Goal: Answer question/provide support

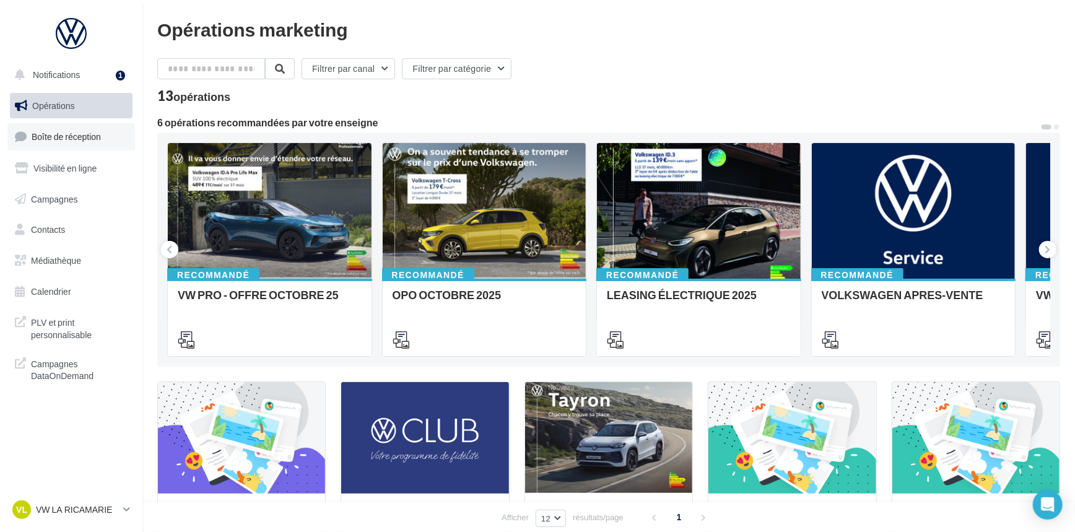
click at [85, 145] on link "Boîte de réception" at bounding box center [71, 136] width 128 height 27
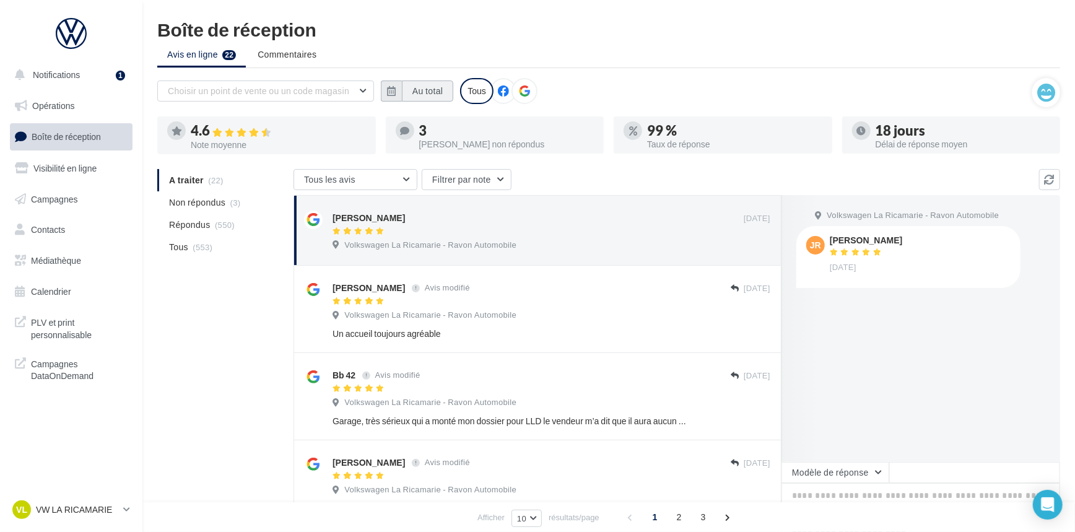
click at [403, 92] on button "Au total" at bounding box center [427, 90] width 51 height 21
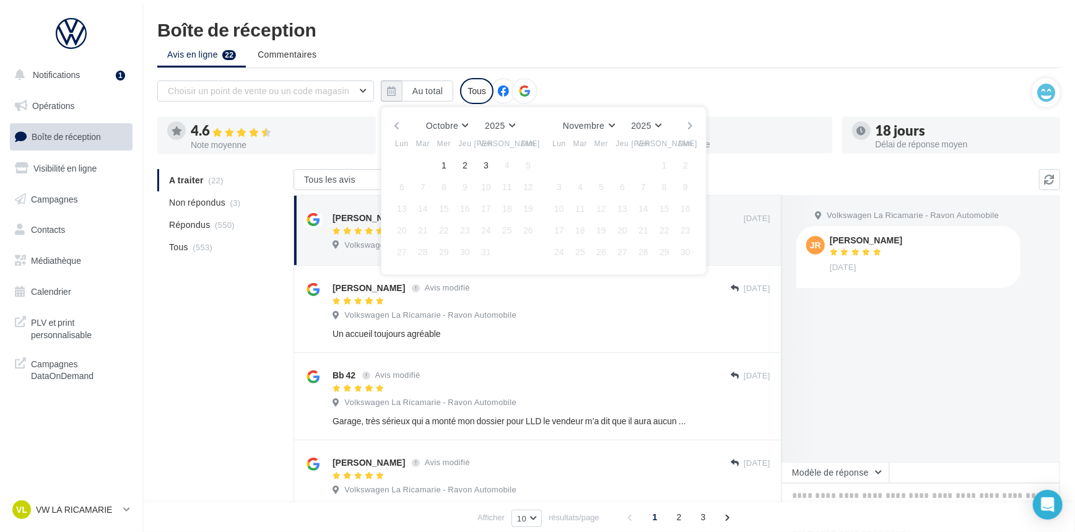
click at [394, 119] on button "button" at bounding box center [396, 125] width 11 height 17
click at [408, 162] on button "1" at bounding box center [401, 165] width 19 height 19
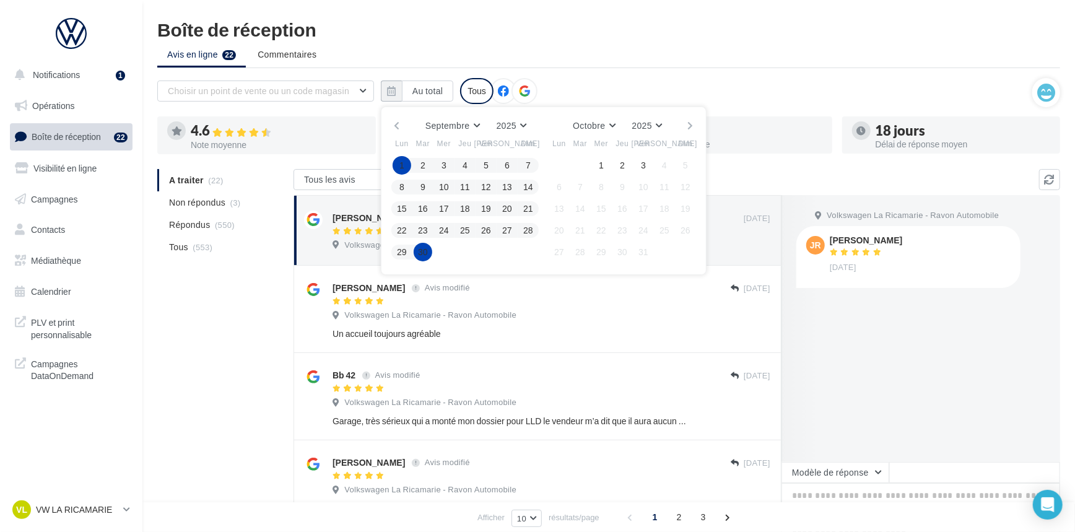
click at [421, 248] on button "30" at bounding box center [423, 252] width 19 height 19
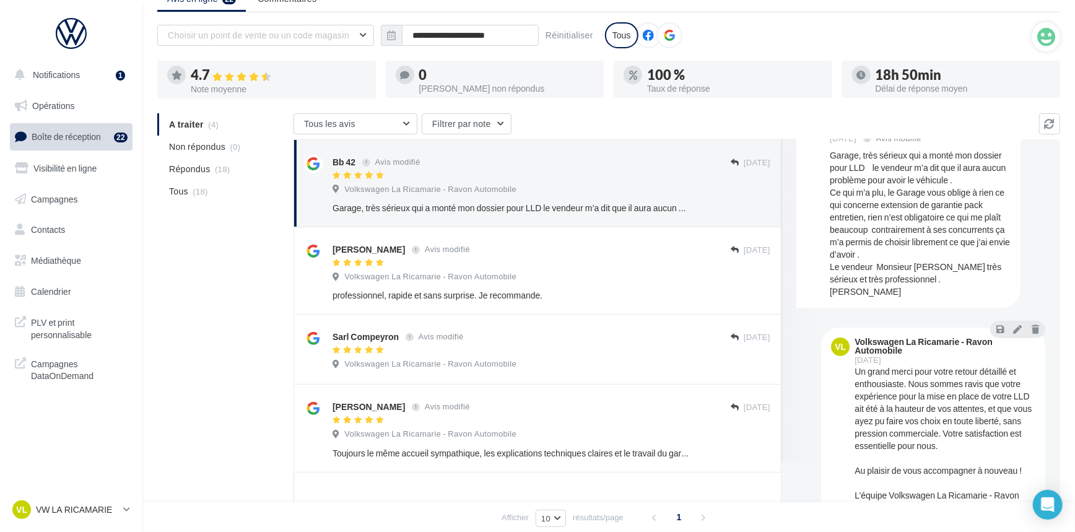
scroll to position [76, 0]
click at [1010, 331] on button at bounding box center [1017, 326] width 14 height 15
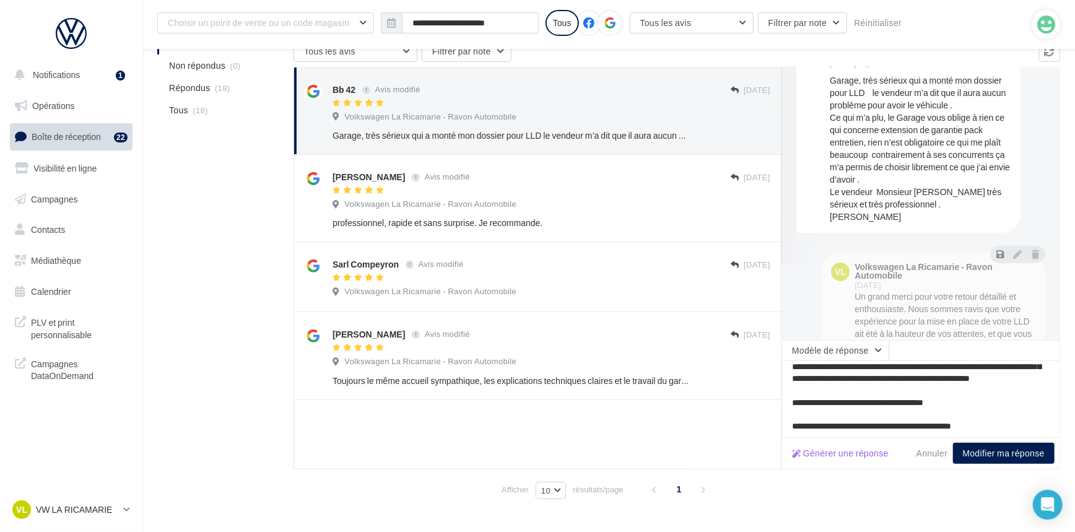
scroll to position [157, 0]
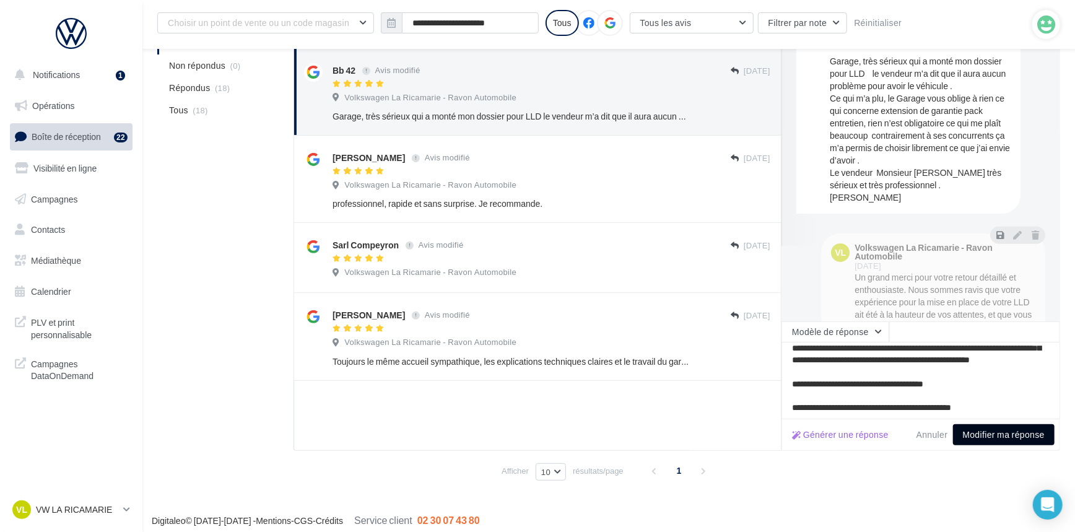
type textarea "**********"
click at [1011, 433] on button "Modifier ma réponse" at bounding box center [1004, 434] width 102 height 21
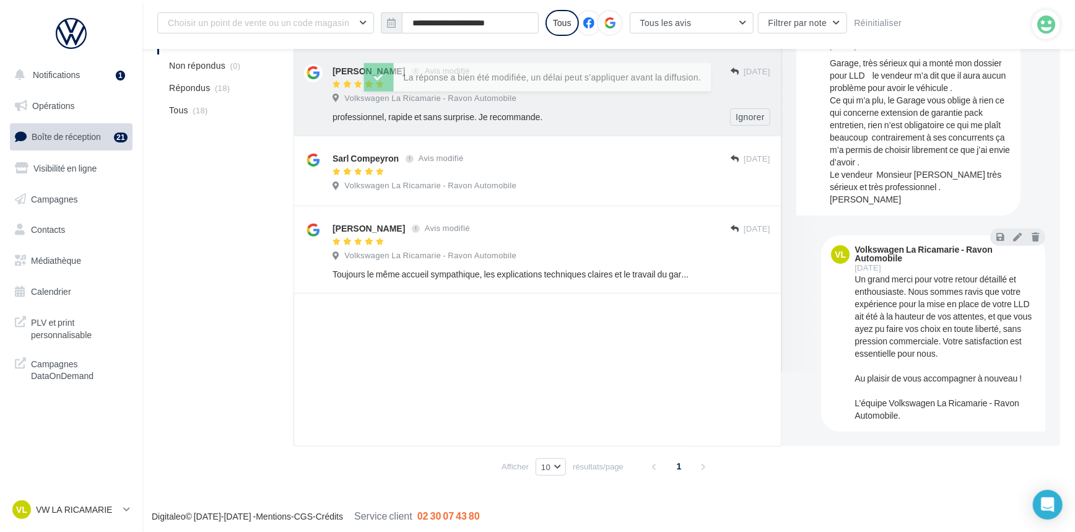
scroll to position [75, 0]
click at [1013, 232] on icon at bounding box center [1017, 236] width 9 height 9
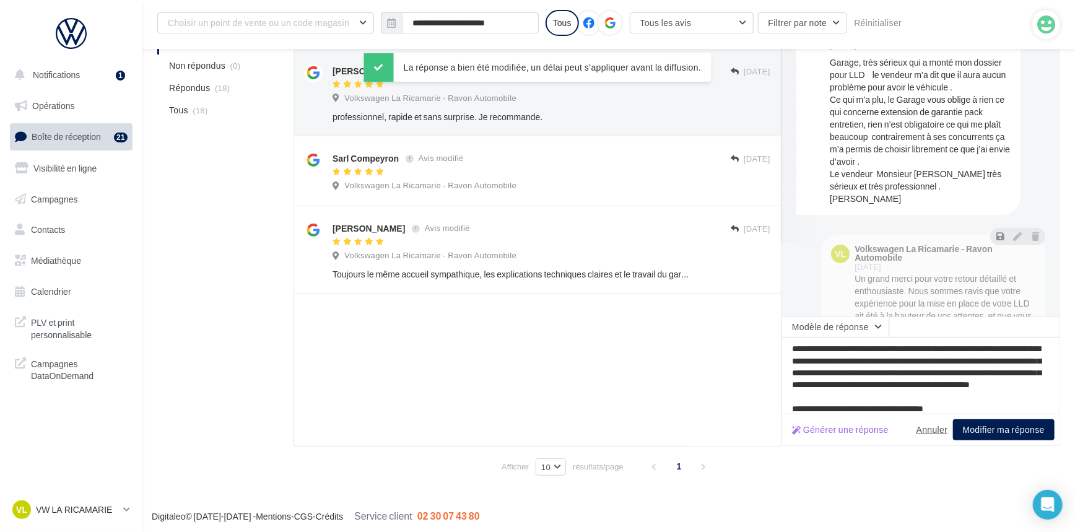
scroll to position [43, 0]
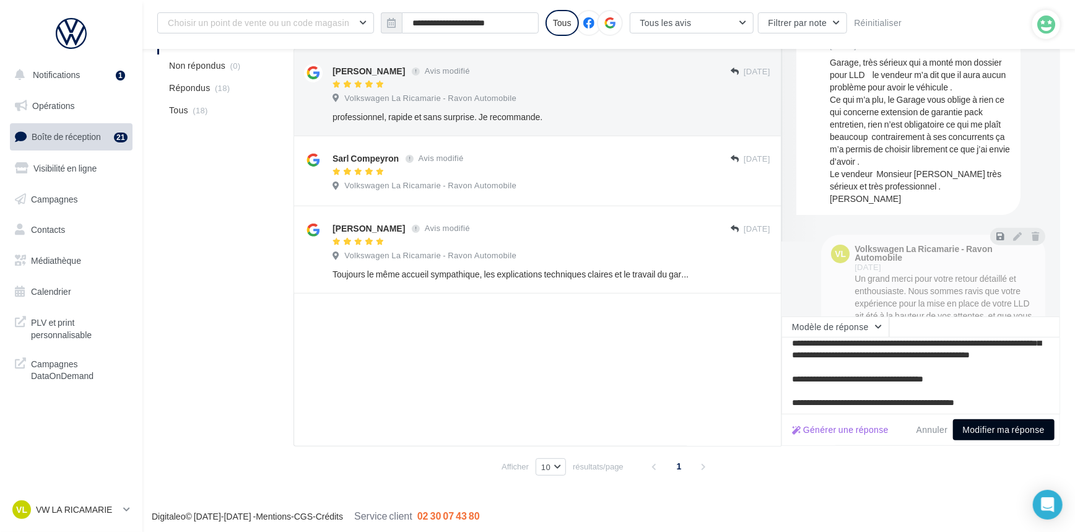
type textarea "**********"
click at [1019, 431] on button "Modifier ma réponse" at bounding box center [1004, 429] width 102 height 21
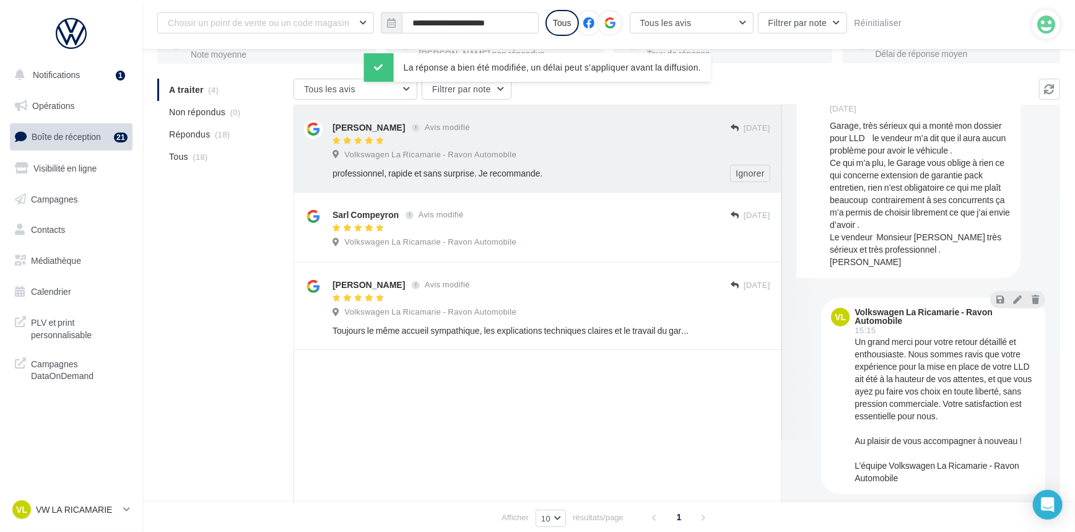
scroll to position [74, 0]
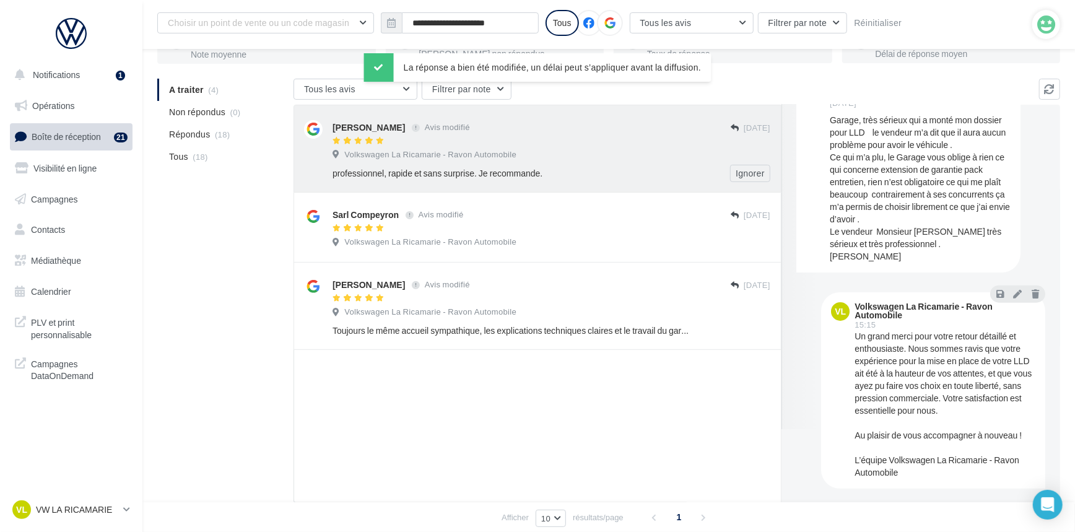
click at [614, 178] on div "professionnel, rapide et sans surprise. Je recommande." at bounding box center [510, 173] width 357 height 12
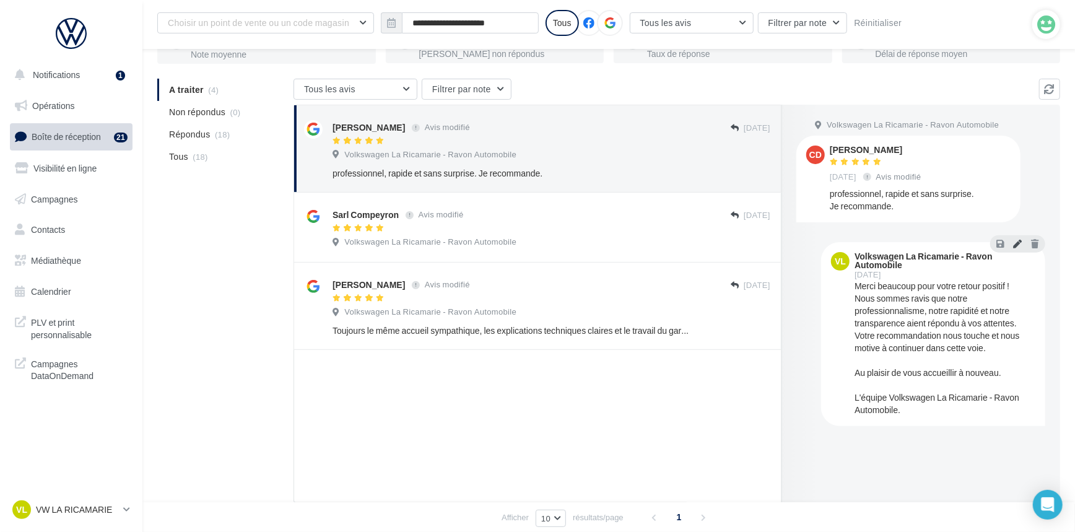
click at [1018, 245] on icon at bounding box center [1017, 243] width 9 height 9
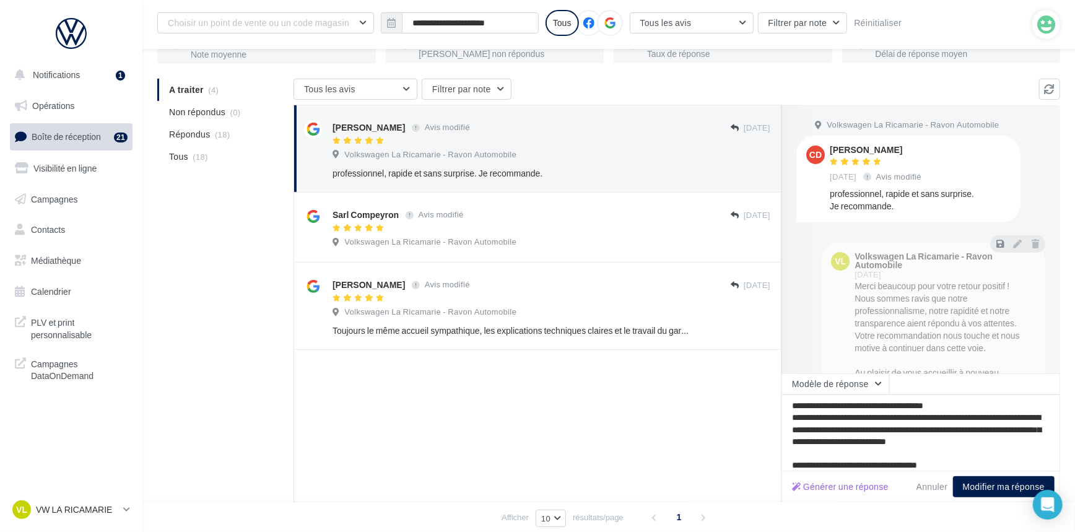
scroll to position [43, 0]
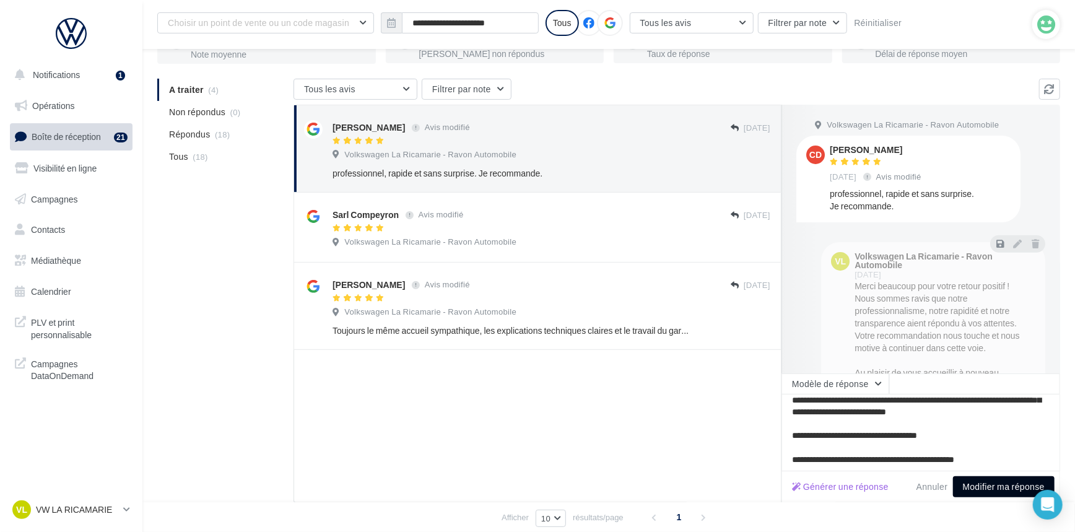
type textarea "**********"
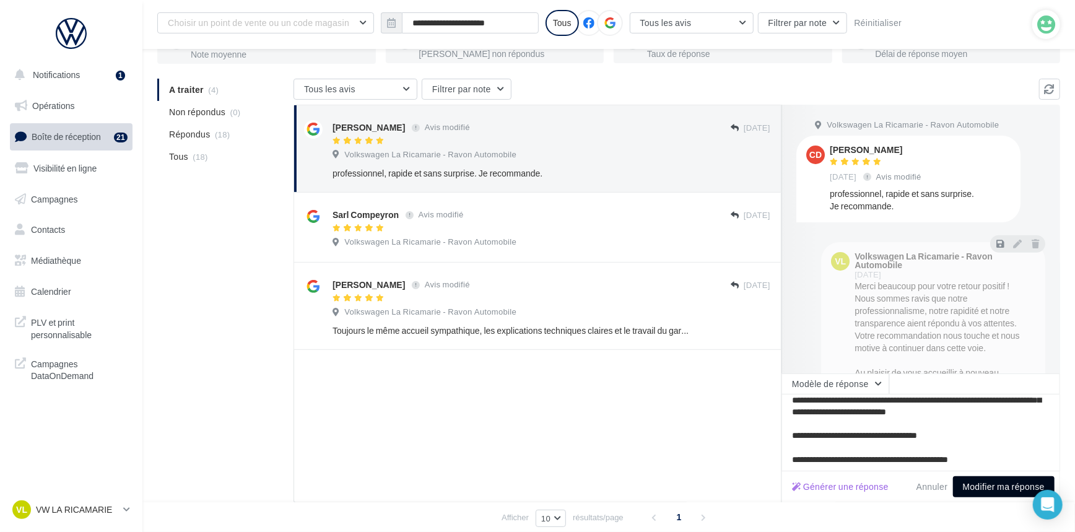
drag, startPoint x: 998, startPoint y: 484, endPoint x: 997, endPoint y: 532, distance: 48.3
click at [997, 431] on html "Notifications 1 Opérations Boîte de réception 21 Visibilité en ligne Campagnes …" at bounding box center [537, 166] width 1075 height 532
click at [1010, 462] on textarea "**********" at bounding box center [920, 432] width 279 height 77
type textarea "**********"
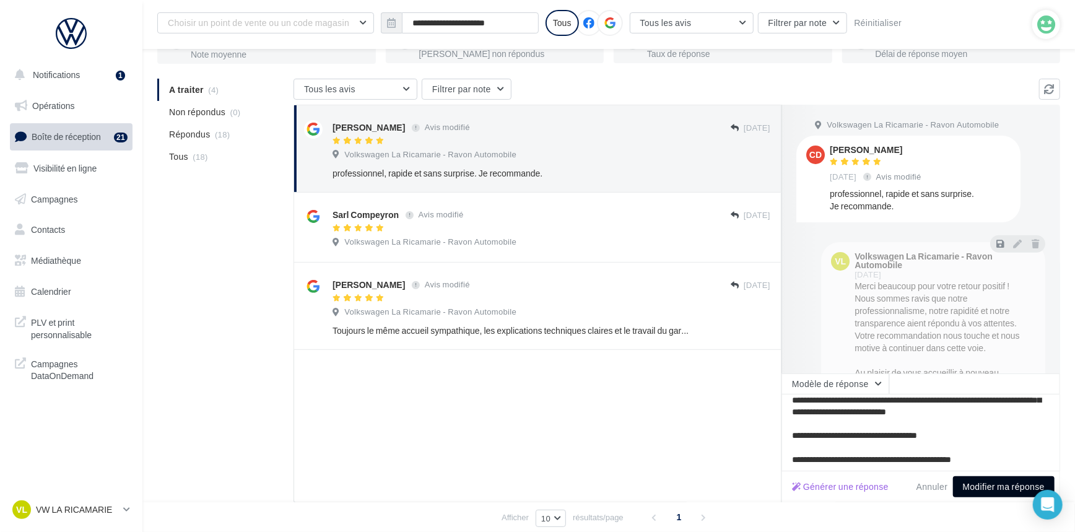
click at [1010, 487] on button "Modifier ma réponse" at bounding box center [1004, 486] width 102 height 21
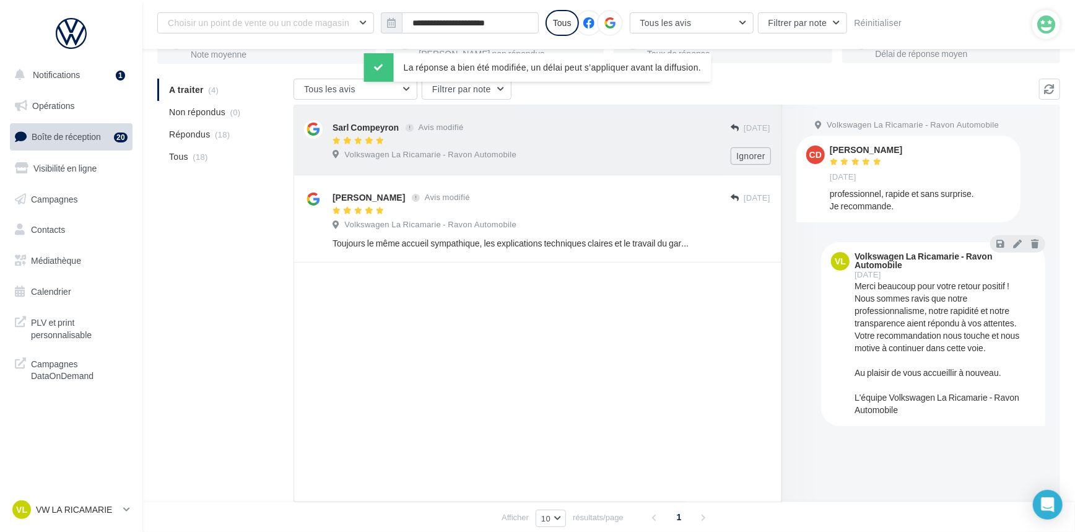
click at [619, 167] on div "Sarl Compeyron Avis modifié [DATE] Volkswagen La Ricamarie - Ravon Automobile I…" at bounding box center [537, 140] width 488 height 71
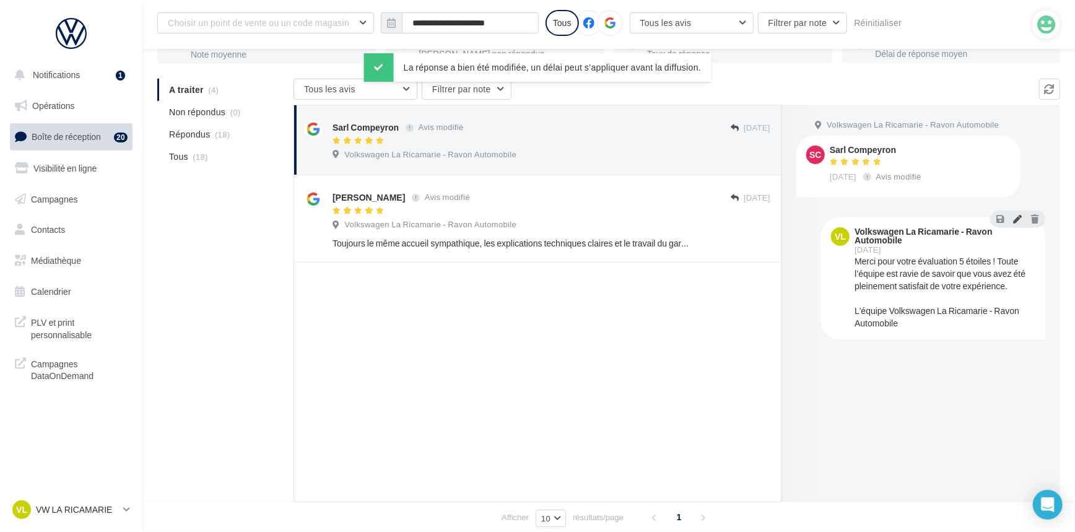
click at [1018, 225] on button at bounding box center [1017, 218] width 14 height 15
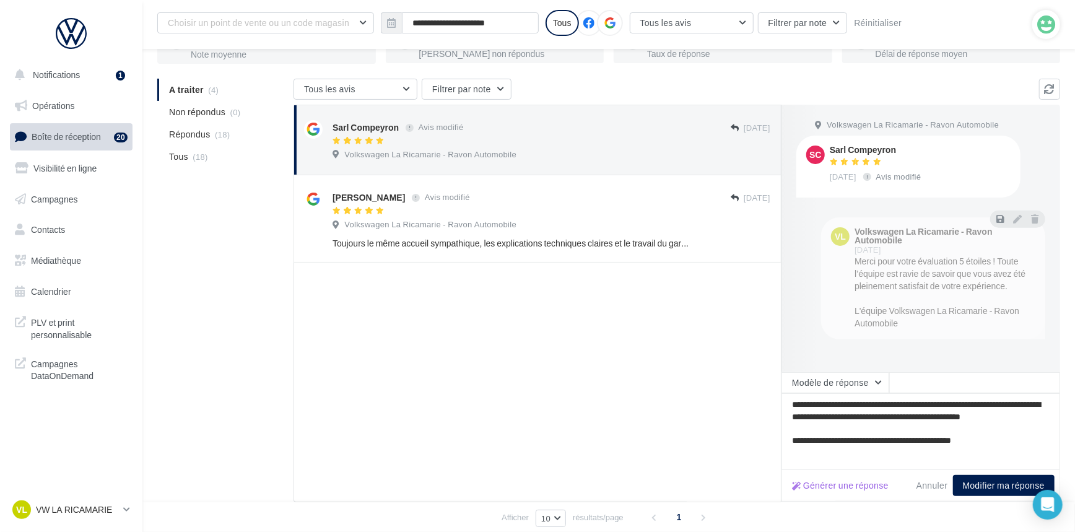
type textarea "**********"
click at [990, 494] on button "Modifier ma réponse" at bounding box center [1004, 485] width 102 height 21
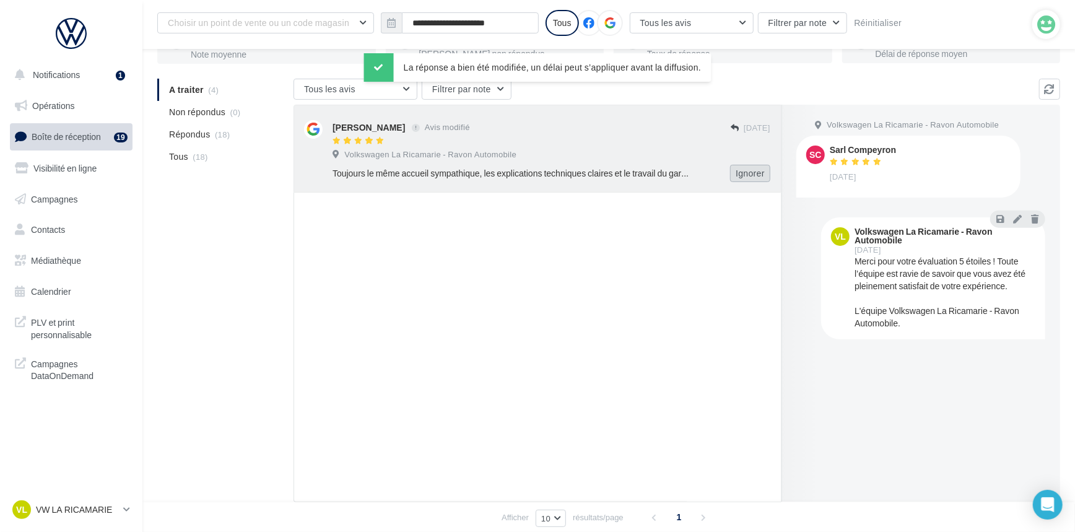
click at [750, 176] on button "Ignorer" at bounding box center [750, 173] width 40 height 17
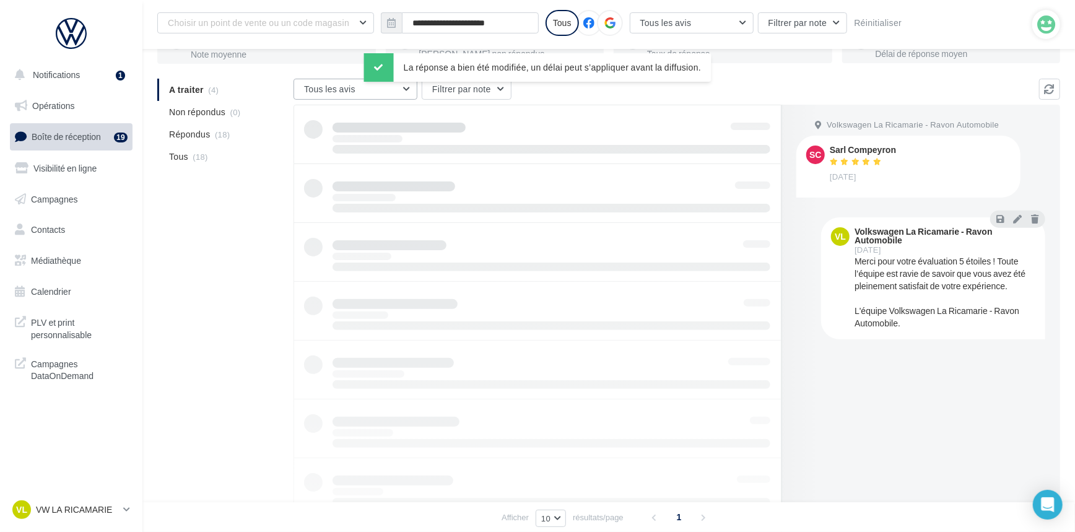
scroll to position [19, 0]
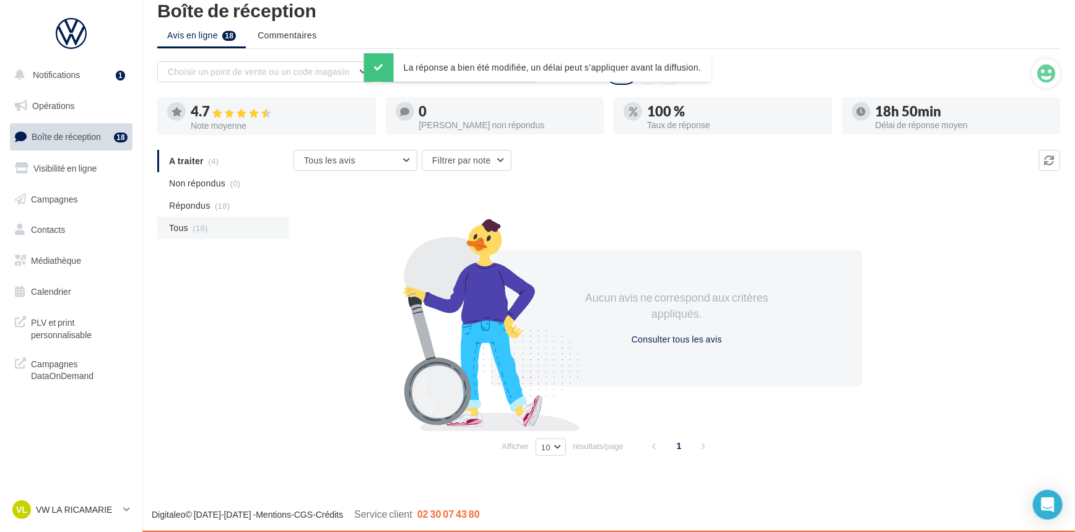
click at [191, 227] on li "Tous (18)" at bounding box center [222, 228] width 131 height 22
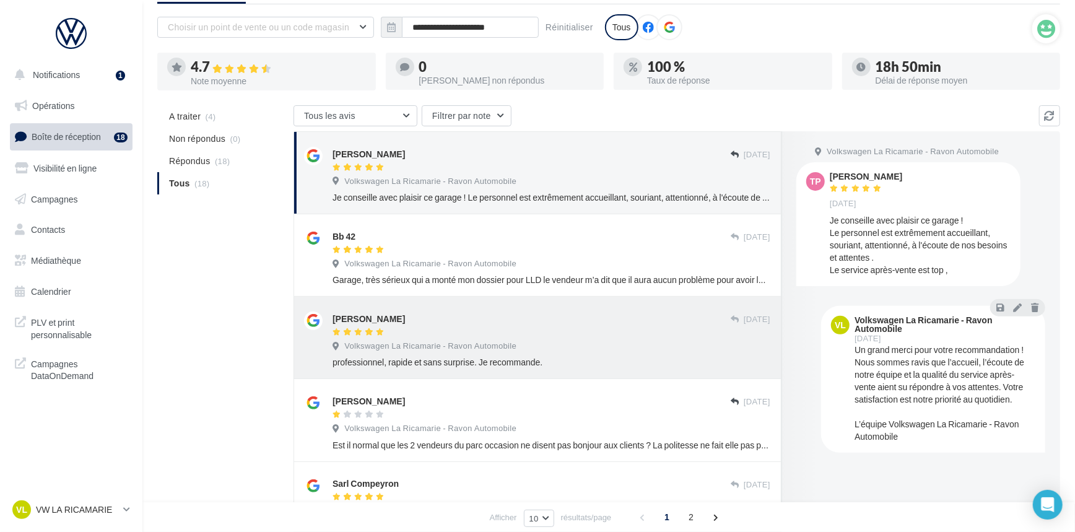
scroll to position [0, 0]
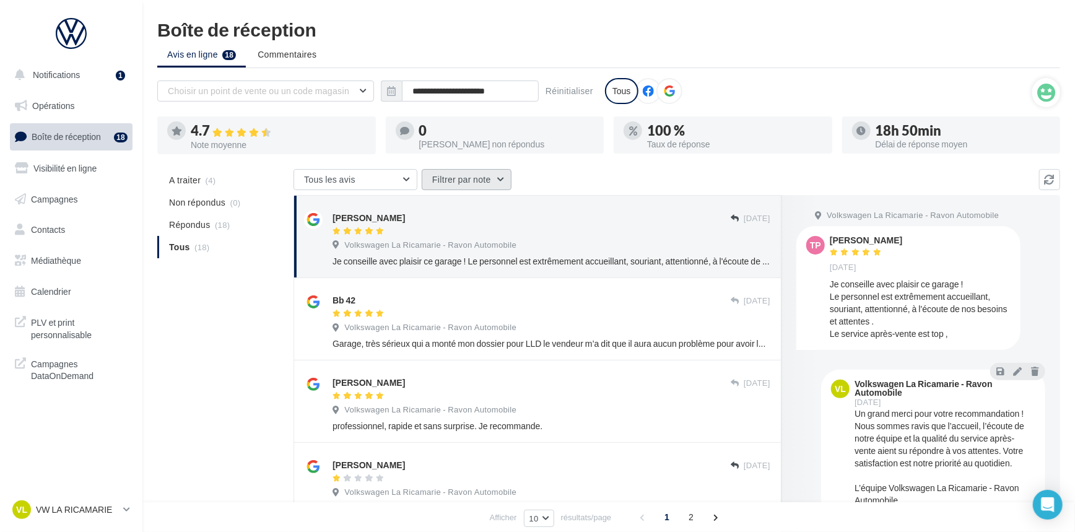
click at [486, 181] on button "Filtrer par note" at bounding box center [467, 179] width 90 height 21
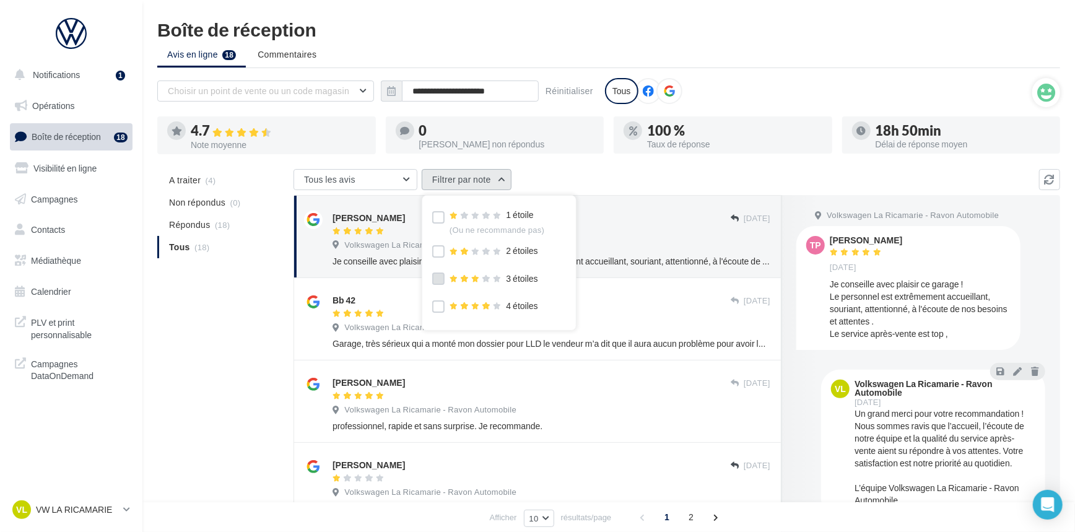
scroll to position [37, 0]
click at [440, 301] on label at bounding box center [438, 302] width 12 height 12
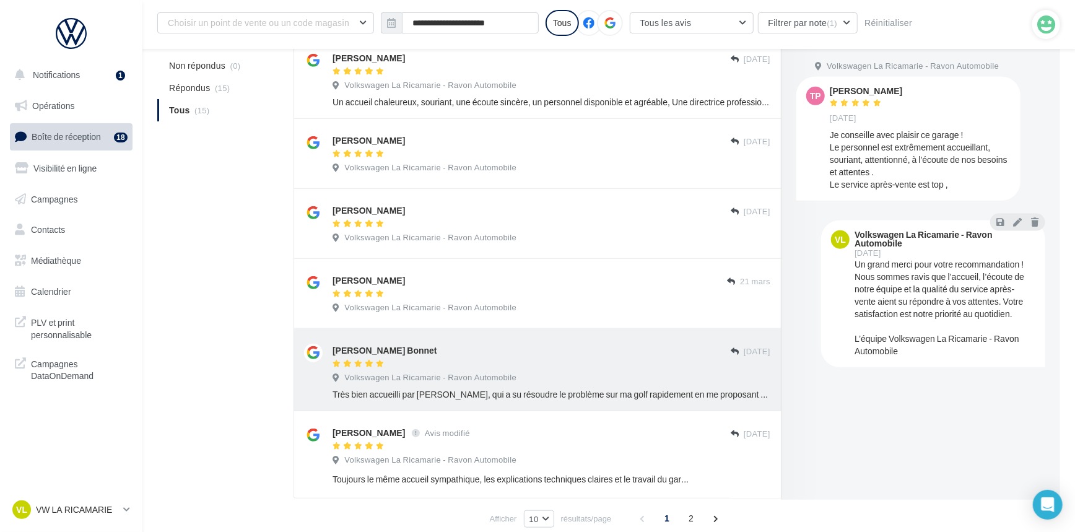
scroll to position [506, 0]
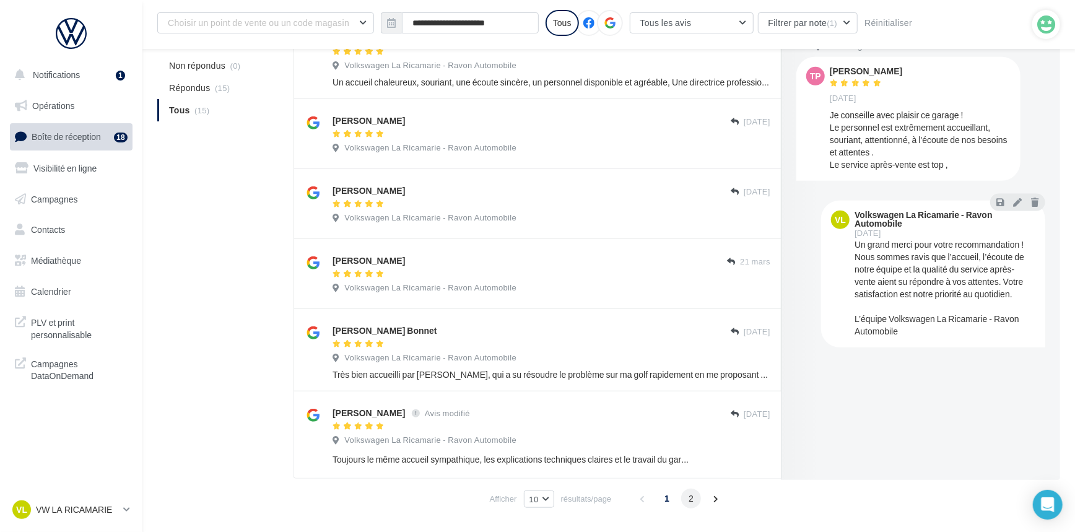
click at [694, 502] on span "2" at bounding box center [691, 498] width 20 height 20
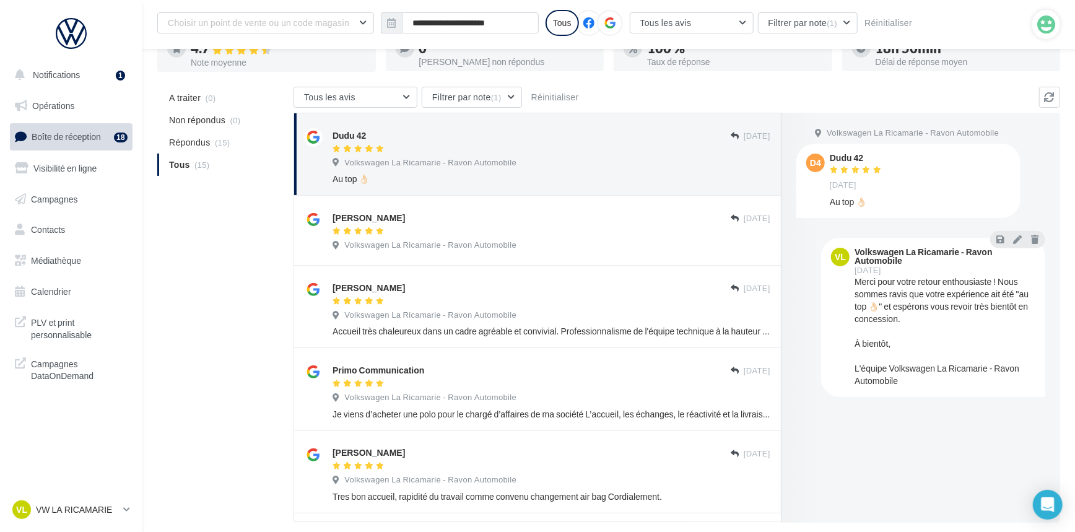
scroll to position [49, 0]
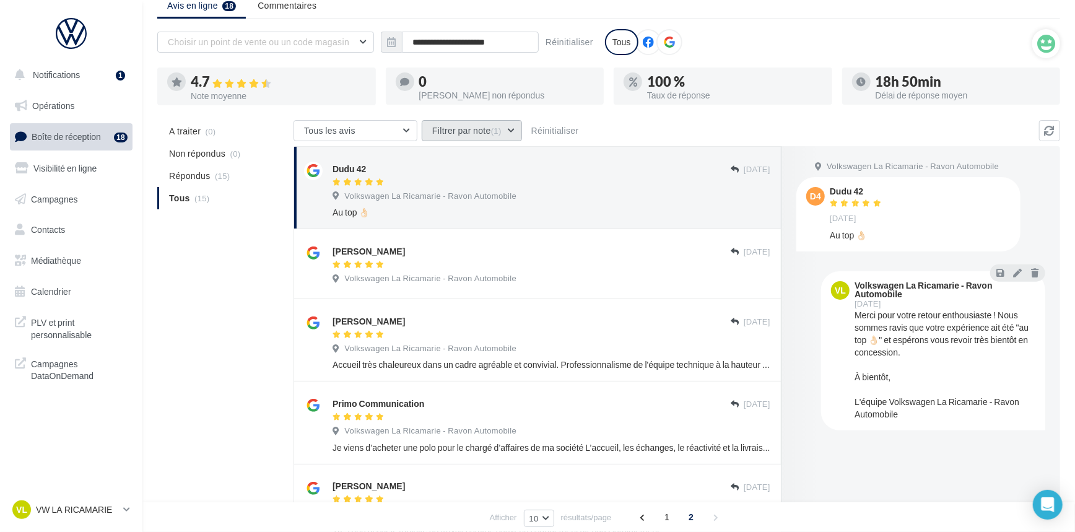
click at [491, 127] on span "(1)" at bounding box center [496, 131] width 11 height 10
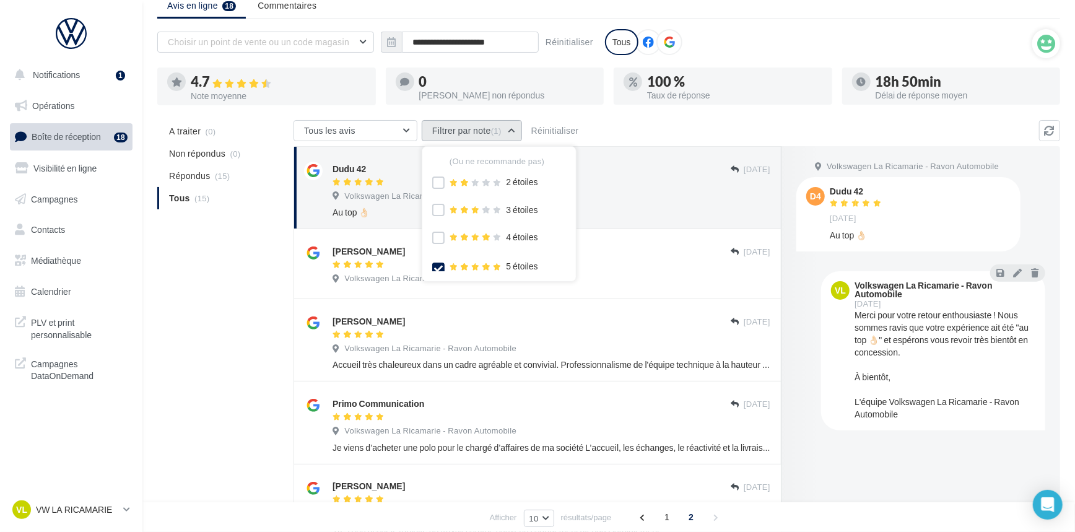
scroll to position [37, 0]
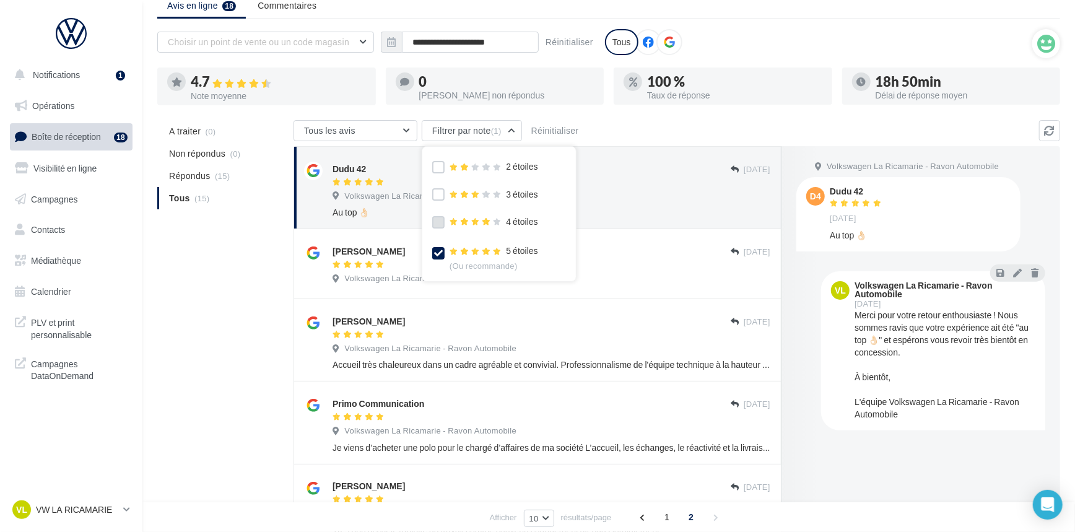
click at [434, 219] on label at bounding box center [438, 222] width 12 height 12
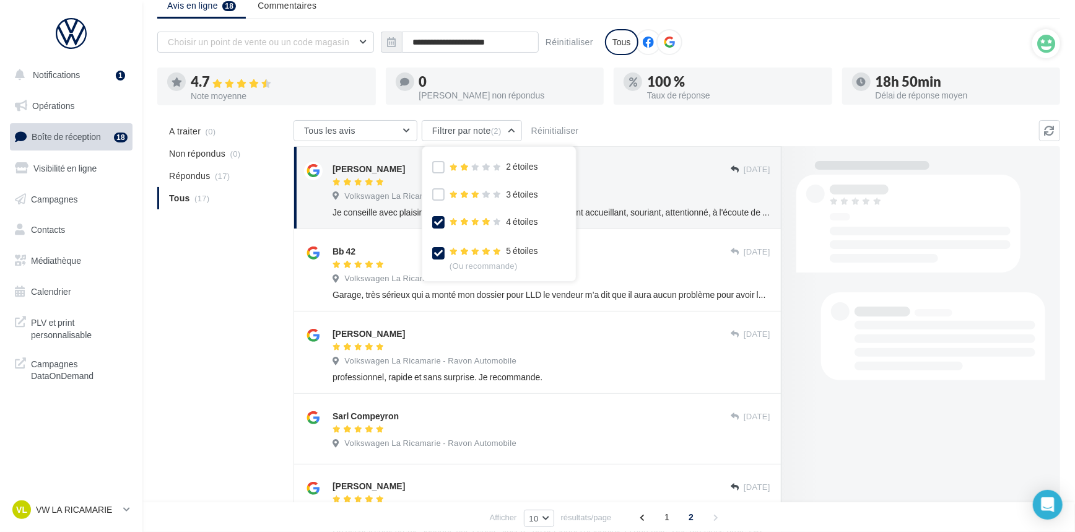
click at [440, 254] on icon at bounding box center [438, 253] width 9 height 9
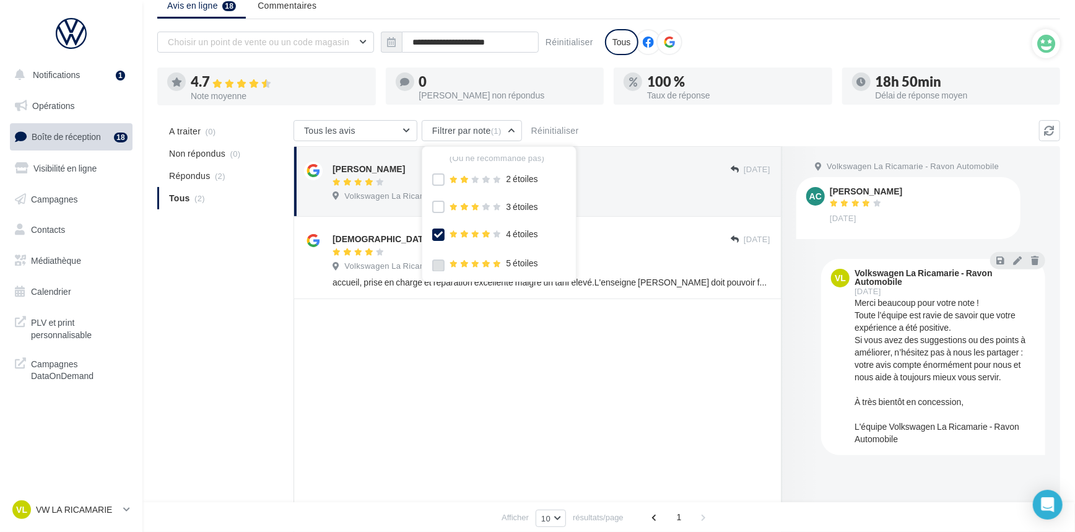
scroll to position [0, 0]
click at [439, 256] on icon at bounding box center [438, 257] width 9 height 9
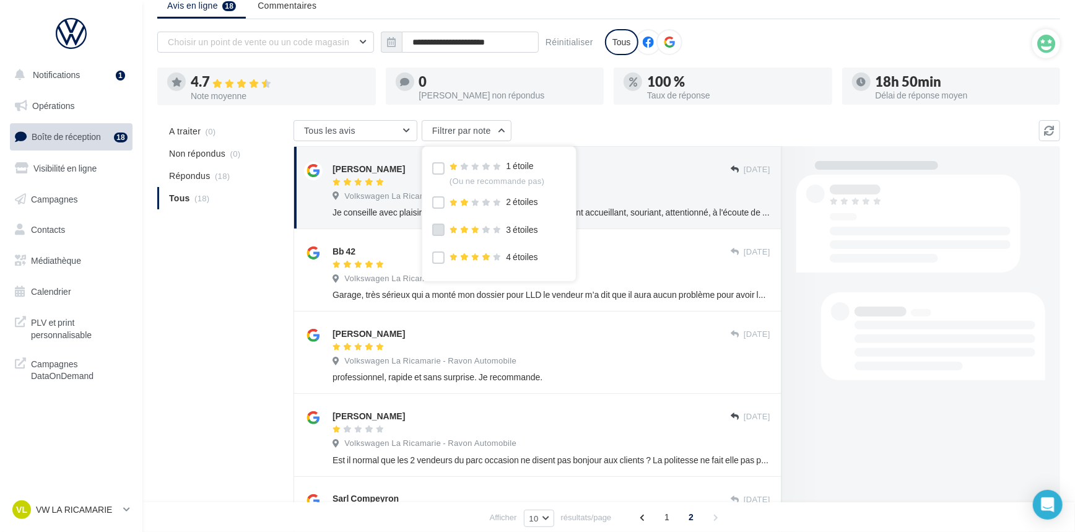
click at [437, 234] on label at bounding box center [438, 229] width 12 height 12
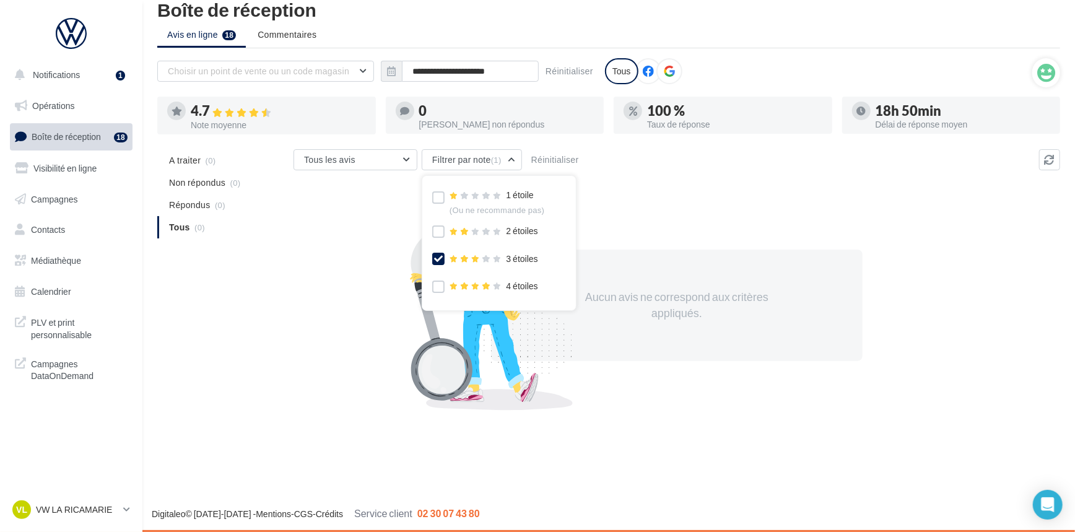
scroll to position [19, 0]
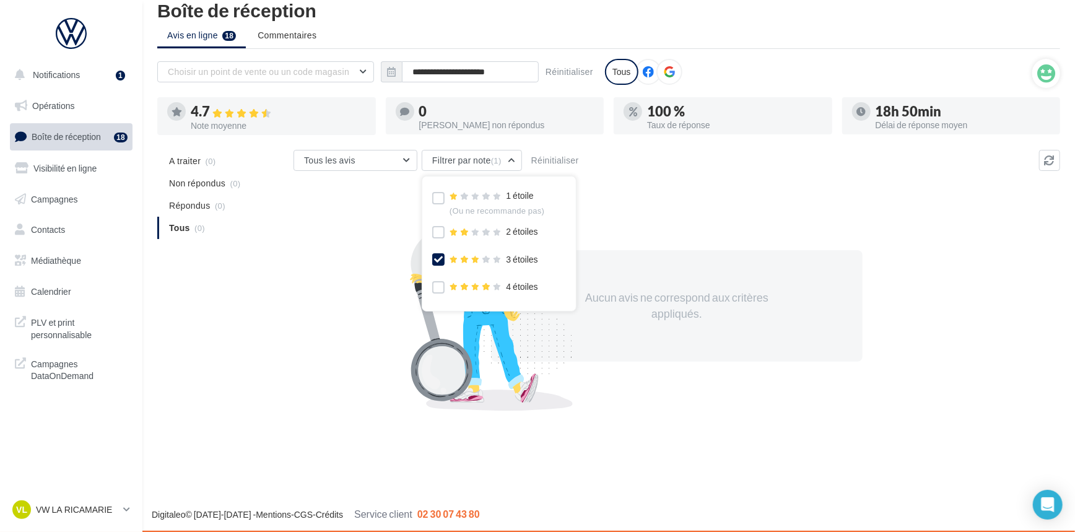
click at [436, 258] on icon at bounding box center [438, 259] width 9 height 9
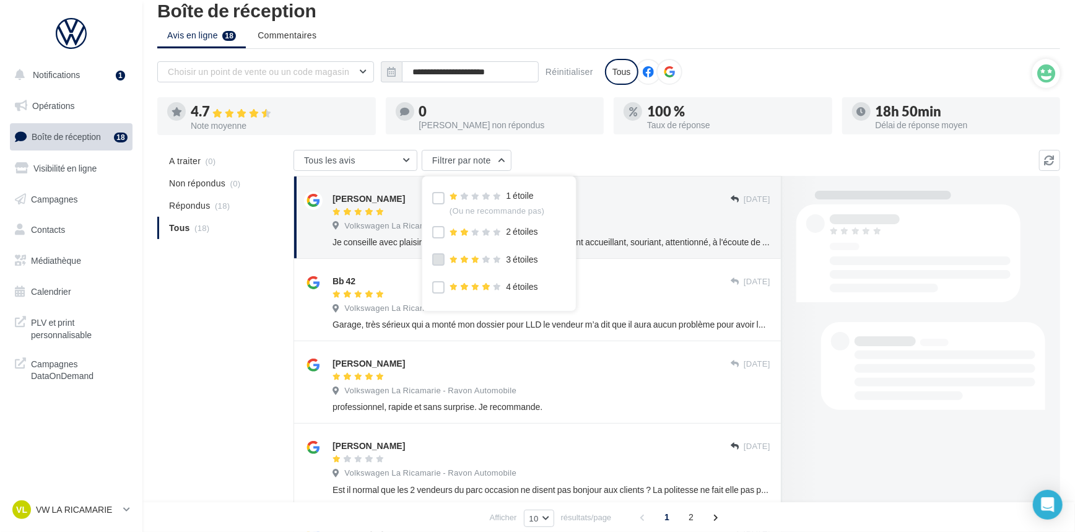
click at [434, 222] on div "1 étoile (Ou ne recommande pas) 2 étoiles 3 étoiles 4 étoiles 5 étoiles (Ou rec…" at bounding box center [499, 260] width 134 height 148
click at [435, 230] on label at bounding box center [438, 232] width 12 height 12
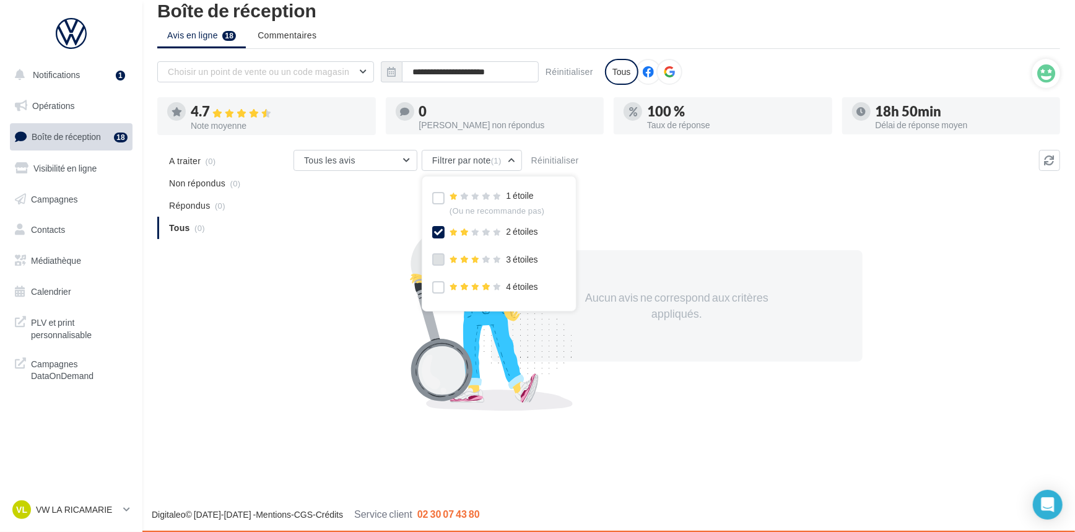
click at [438, 230] on icon at bounding box center [438, 232] width 9 height 9
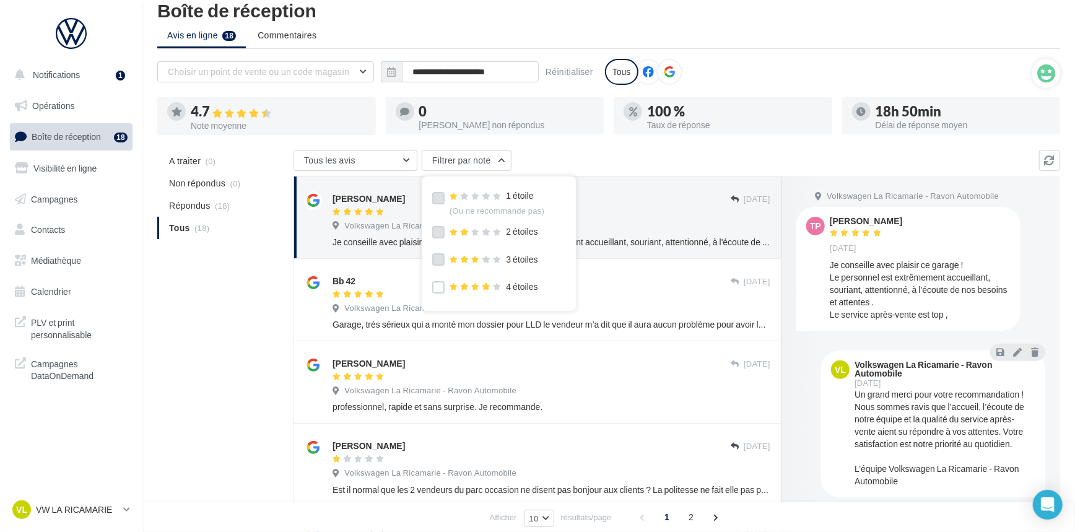
click at [439, 202] on label at bounding box center [438, 198] width 12 height 12
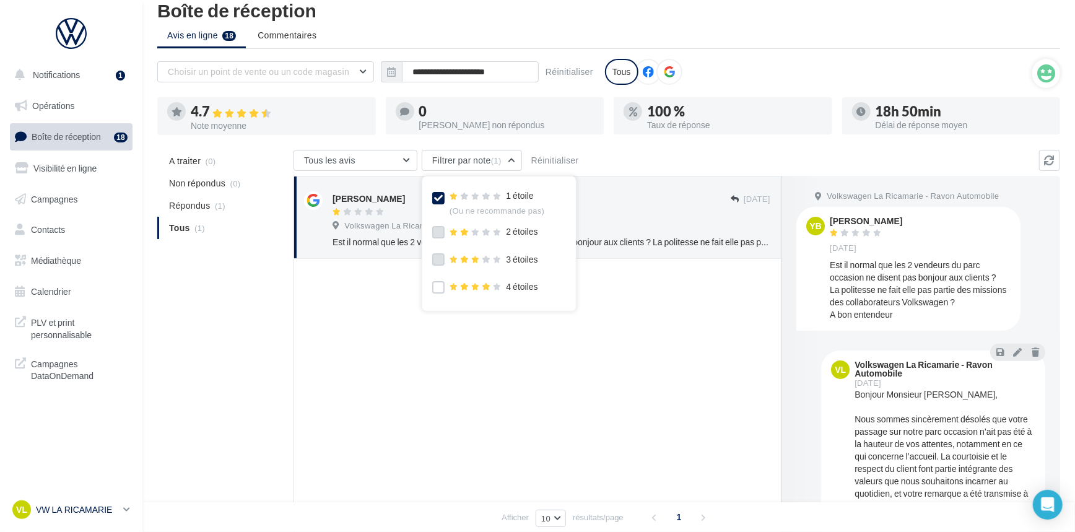
click at [69, 508] on p "VW LA RICAMARIE" at bounding box center [77, 509] width 82 height 12
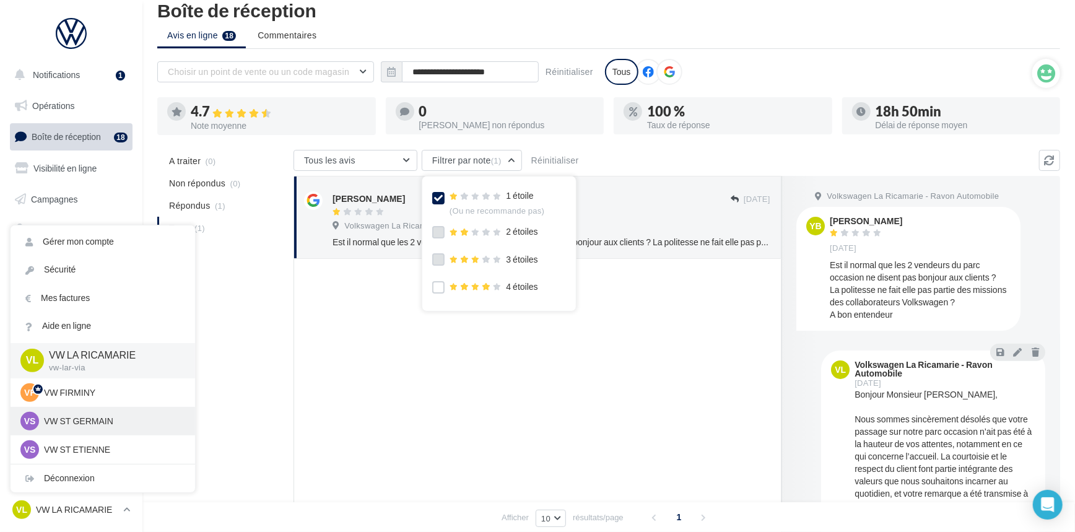
click at [80, 426] on p "VW ST GERMAIN" at bounding box center [112, 421] width 136 height 12
